Goal: Check status: Check status

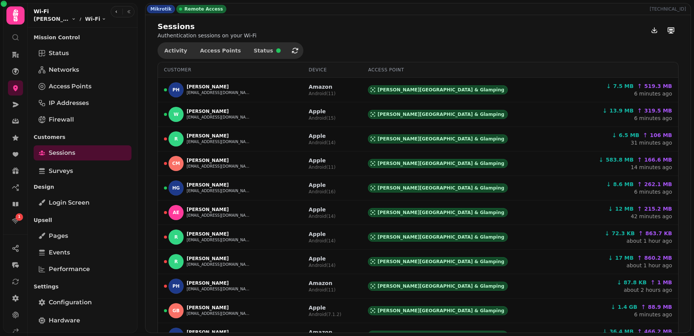
select select "**"
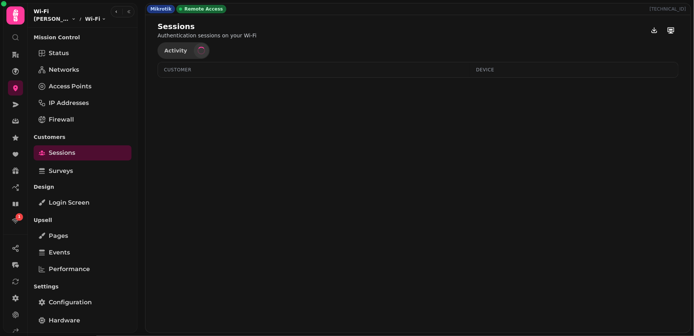
select select "**"
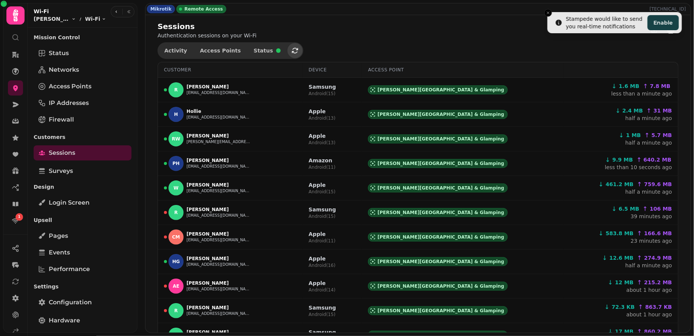
click at [288, 45] on button "button" at bounding box center [295, 50] width 15 height 15
